Goal: Task Accomplishment & Management: Use online tool/utility

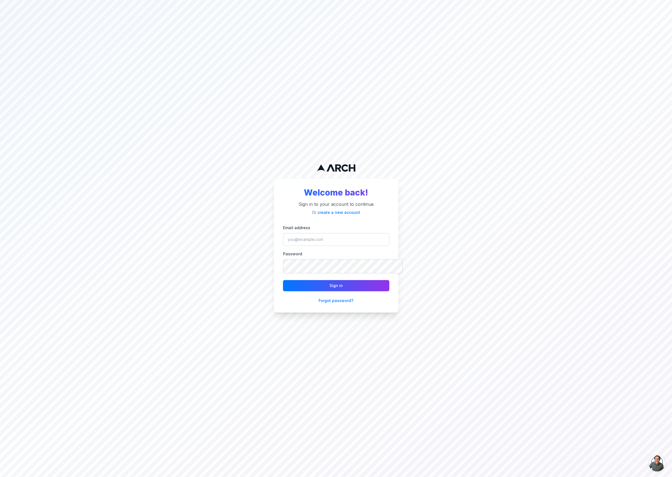
click at [650, 459] on span "Open chat" at bounding box center [657, 463] width 17 height 17
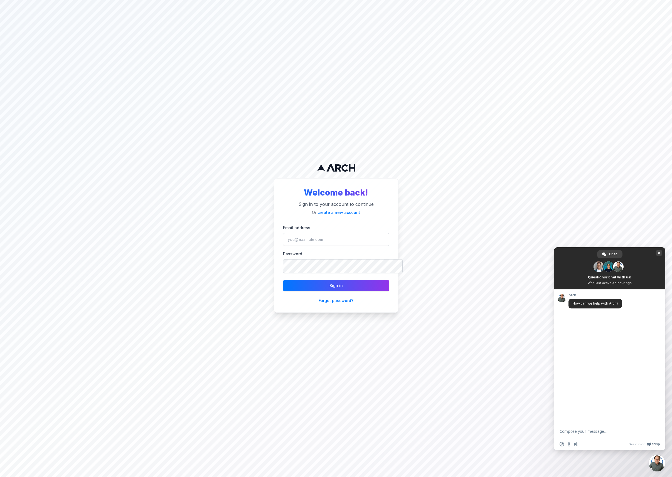
click at [657, 254] on span "Close chat" at bounding box center [659, 253] width 6 height 6
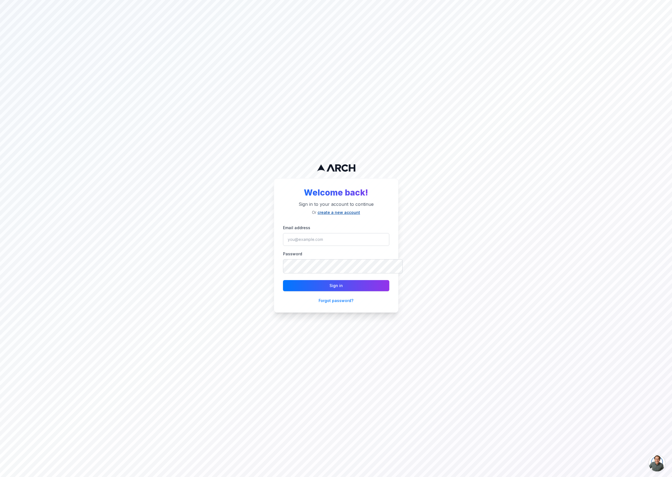
click at [351, 210] on link "create a new account" at bounding box center [339, 212] width 43 height 5
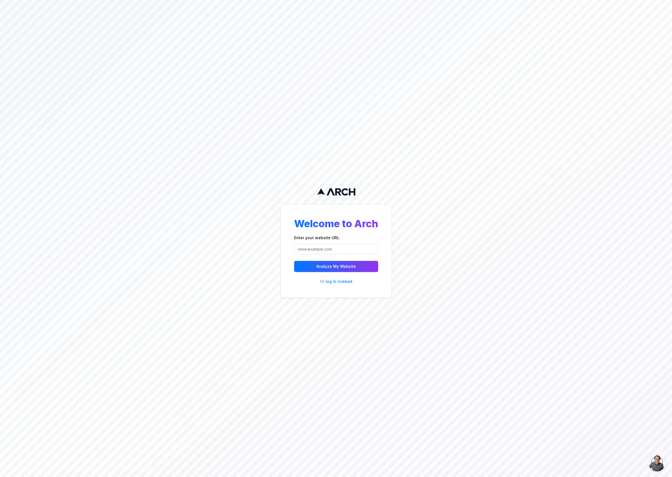
click at [358, 252] on input "Enter your website URL:" at bounding box center [336, 249] width 84 height 10
paste input "[URL][DOMAIN_NAME]"
type input "[URL][DOMAIN_NAME]"
click at [339, 268] on button "Analyze My Website" at bounding box center [336, 266] width 84 height 11
